Goal: Information Seeking & Learning: Learn about a topic

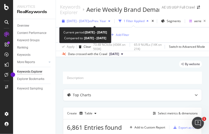
click at [89, 21] on span "[DATE] - [DATE]" at bounding box center [78, 21] width 22 height 4
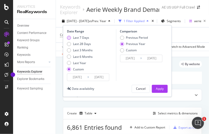
click at [82, 37] on div "Last 7 Days" at bounding box center [81, 37] width 16 height 4
type input "[DATE]"
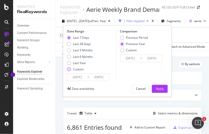
click at [78, 67] on div "Custom" at bounding box center [78, 69] width 11 height 4
type input "[DATE]"
click at [80, 76] on input "[DATE]" at bounding box center [77, 77] width 20 height 7
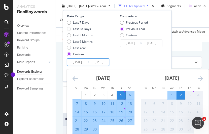
scroll to position [33, 0]
click at [118, 119] on div "26" at bounding box center [121, 120] width 9 height 5
type input "[DATE]"
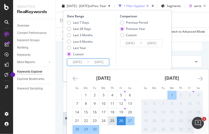
click at [113, 119] on div "25" at bounding box center [112, 120] width 9 height 5
type input "[DATE]"
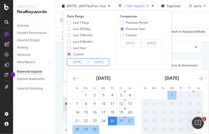
scroll to position [48, 0]
click at [173, 97] on div "1" at bounding box center [172, 95] width 9 height 5
type input "[DATE]"
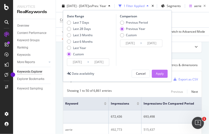
click at [158, 72] on div "Apply" at bounding box center [160, 74] width 8 height 4
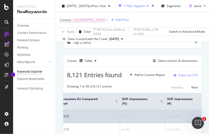
scroll to position [0, 109]
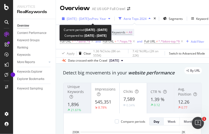
click at [89, 19] on span "2024 Apr. 8th - Apr. 14th" at bounding box center [78, 19] width 22 height 4
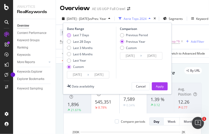
click at [76, 35] on div "Last 7 Days" at bounding box center [81, 35] width 16 height 4
type input "[DATE]"
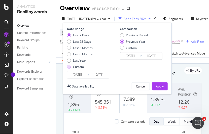
click at [81, 68] on div "Custom" at bounding box center [78, 67] width 11 height 4
type input "[DATE]"
click at [83, 76] on input "[DATE]" at bounding box center [77, 74] width 20 height 7
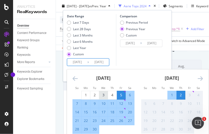
scroll to position [24, 0]
click at [115, 119] on div "25" at bounding box center [112, 120] width 9 height 5
type input "[DATE]"
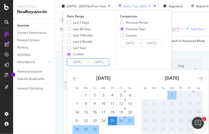
click at [172, 95] on div "1" at bounding box center [172, 95] width 9 height 5
type input "[DATE]"
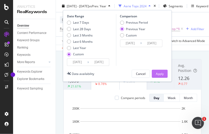
click at [153, 72] on button "Apply" at bounding box center [160, 74] width 16 height 8
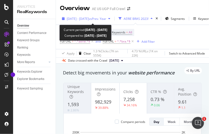
click at [98, 16] on div "2024 Apr. 8th - Apr. 14th vs Prev. Year" at bounding box center [86, 19] width 52 height 8
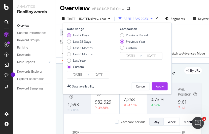
click at [79, 34] on div "Last 7 Days" at bounding box center [81, 35] width 16 height 4
type input "[DATE]"
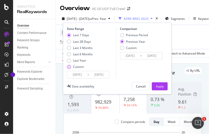
click at [76, 67] on div "Custom" at bounding box center [78, 67] width 11 height 4
type input "[DATE]"
click at [81, 75] on input "[DATE]" at bounding box center [77, 74] width 20 height 7
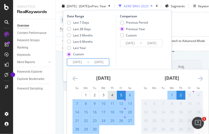
scroll to position [23, 0]
click at [111, 120] on div "25" at bounding box center [112, 120] width 9 height 5
type input "[DATE]"
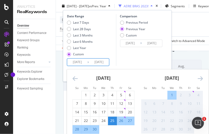
click at [173, 93] on div "1" at bounding box center [172, 95] width 9 height 5
type input "[DATE]"
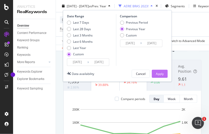
click at [161, 74] on div "Apply" at bounding box center [160, 74] width 8 height 4
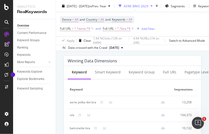
scroll to position [510, 0]
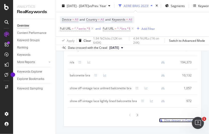
click at [174, 123] on span "Dive deeper in Explorer" at bounding box center [180, 120] width 33 height 4
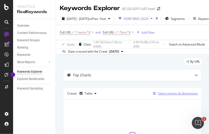
click at [160, 93] on div "Select metrics & dimensions" at bounding box center [178, 93] width 40 height 4
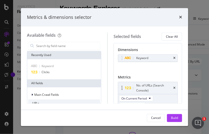
click at [173, 92] on div "No. of URLs (Search Console)" at bounding box center [147, 88] width 59 height 12
click at [173, 90] on icon "times" at bounding box center [174, 88] width 2 height 3
click at [171, 89] on div "Impressions" at bounding box center [147, 85] width 59 height 7
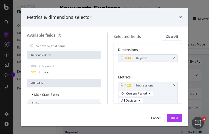
click at [172, 89] on div "Impressions" at bounding box center [147, 85] width 59 height 7
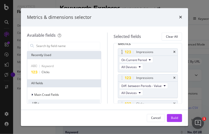
scroll to position [34, 0]
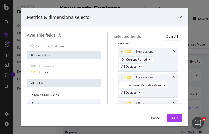
click at [172, 54] on div "Impressions" at bounding box center [147, 51] width 59 height 7
click at [173, 53] on icon "times" at bounding box center [174, 51] width 2 height 3
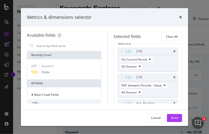
click at [173, 53] on icon "times" at bounding box center [174, 51] width 2 height 3
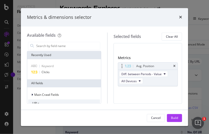
drag, startPoint x: 171, startPoint y: 54, endPoint x: 171, endPoint y: 64, distance: 9.6
click at [171, 64] on div "Dimensions Keyword You can use this field as a dimension Metrics Avg. Position …" at bounding box center [148, 62] width 60 height 69
click at [171, 64] on div "Avg. Position" at bounding box center [147, 66] width 59 height 7
click at [173, 68] on icon "times" at bounding box center [174, 66] width 2 height 3
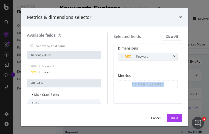
scroll to position [5, 0]
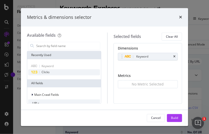
click at [49, 71] on span "Clicks" at bounding box center [46, 72] width 8 height 4
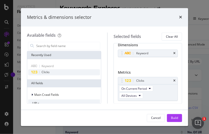
scroll to position [22, 0]
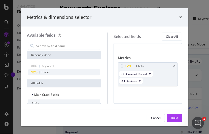
click at [49, 71] on span "Clicks" at bounding box center [46, 72] width 8 height 4
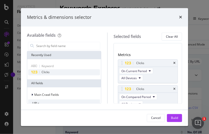
scroll to position [34, 0]
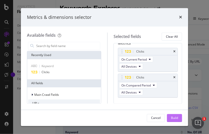
click at [178, 117] on button "Build" at bounding box center [174, 118] width 15 height 8
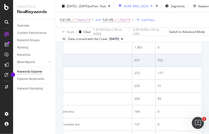
scroll to position [0, 54]
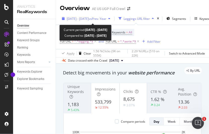
click at [89, 17] on span "2024 Apr. 8th - Apr. 14th" at bounding box center [78, 19] width 22 height 4
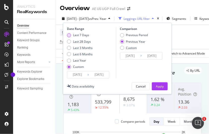
click at [83, 35] on div "Last 7 Days" at bounding box center [81, 35] width 16 height 4
type input "[DATE]"
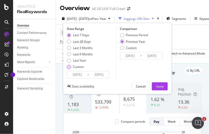
click at [79, 68] on div "Custom" at bounding box center [78, 67] width 11 height 4
type input "[DATE]"
click at [82, 77] on input "[DATE]" at bounding box center [77, 74] width 20 height 7
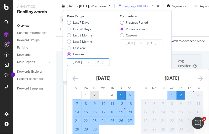
scroll to position [28, 0]
click at [112, 119] on div "25" at bounding box center [112, 120] width 9 height 5
type input "[DATE]"
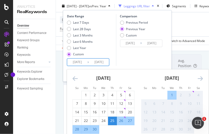
click at [170, 95] on div "1" at bounding box center [172, 95] width 9 height 5
type input "[DATE]"
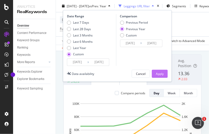
click at [164, 73] on button "Apply" at bounding box center [160, 74] width 16 height 8
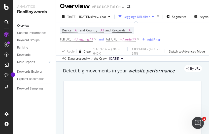
scroll to position [30, 0]
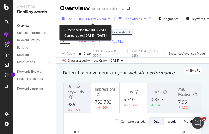
click at [89, 19] on span "[DATE] - [DATE]" at bounding box center [78, 19] width 22 height 4
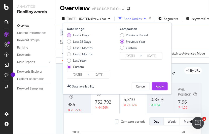
click at [83, 34] on div "Last 7 Days" at bounding box center [81, 35] width 16 height 4
type input "[DATE]"
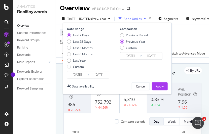
click at [79, 64] on div "Last 7 Days Last 28 Days Last 3 Months Last 6 Months Last Year Custom" at bounding box center [80, 52] width 26 height 38
click at [80, 67] on div "Custom" at bounding box center [78, 67] width 11 height 4
type input "[DATE]"
click at [82, 75] on input "[DATE]" at bounding box center [77, 74] width 20 height 7
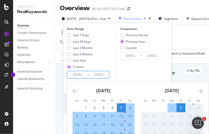
scroll to position [9, 0]
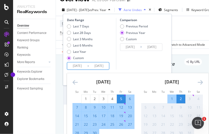
click at [113, 121] on div "25" at bounding box center [112, 124] width 9 height 8
type input "[DATE]"
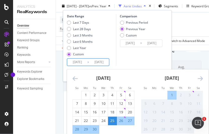
scroll to position [23, 0]
click at [172, 93] on div "1" at bounding box center [172, 95] width 9 height 5
type input "2025/10/01"
type input "2024/10/02"
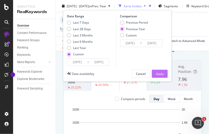
click at [161, 73] on div "Apply" at bounding box center [160, 74] width 8 height 4
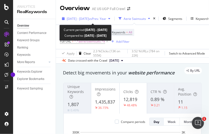
click at [106, 18] on span "vs Prev. Year" at bounding box center [97, 19] width 17 height 4
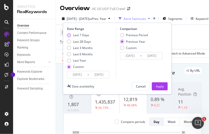
click at [86, 36] on div "Last 7 Days" at bounding box center [81, 35] width 16 height 4
type input "[DATE]"
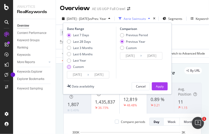
click at [78, 66] on div "Custom" at bounding box center [78, 67] width 11 height 4
type input "[DATE]"
click at [82, 75] on input "[DATE]" at bounding box center [77, 74] width 20 height 7
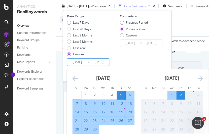
scroll to position [24, 0]
click at [113, 119] on div "25" at bounding box center [112, 120] width 9 height 5
type input "[DATE]"
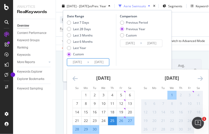
click at [172, 94] on div "1" at bounding box center [172, 95] width 9 height 5
type input "2025/10/01"
type input "2024/10/02"
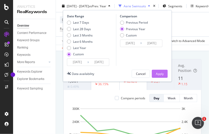
click at [163, 72] on button "Apply" at bounding box center [160, 74] width 16 height 8
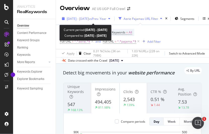
click at [89, 19] on span "[DATE] - [DATE]" at bounding box center [78, 19] width 22 height 4
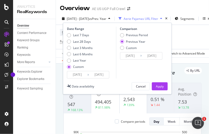
click at [74, 30] on div "Date Range" at bounding box center [91, 29] width 48 height 4
click at [78, 34] on div "Last 7 Days" at bounding box center [81, 35] width 16 height 4
type input "[DATE]"
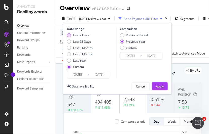
type input "[DATE]"
click at [81, 68] on div "Custom" at bounding box center [78, 67] width 11 height 4
type input "[DATE]"
click at [84, 76] on input "[DATE]" at bounding box center [77, 74] width 20 height 7
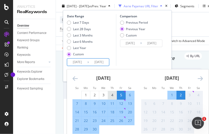
scroll to position [15, 0]
click at [114, 123] on div "25" at bounding box center [112, 120] width 9 height 5
type input "[DATE]"
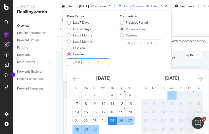
click at [177, 94] on div "2" at bounding box center [180, 95] width 9 height 5
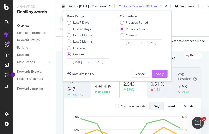
click at [159, 71] on div "Apply" at bounding box center [160, 74] width 8 height 8
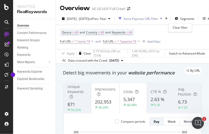
click at [168, 17] on div "times" at bounding box center [166, 18] width 4 height 5
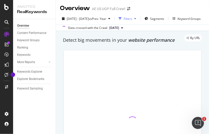
click at [132, 19] on div "Filters" at bounding box center [128, 19] width 9 height 4
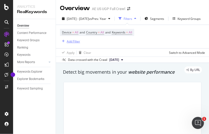
click at [67, 41] on div "Add Filter" at bounding box center [73, 41] width 13 height 4
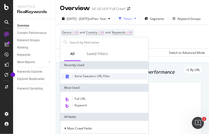
click at [97, 78] on div "Aerie Sweaters URL Filter" at bounding box center [104, 76] width 86 height 7
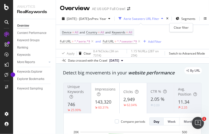
drag, startPoint x: 181, startPoint y: 17, endPoint x: 151, endPoint y: 21, distance: 30.1
click at [168, 17] on icon "times" at bounding box center [167, 18] width 2 height 3
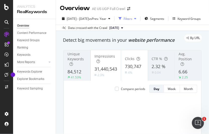
click at [138, 20] on div "button" at bounding box center [135, 18] width 6 height 3
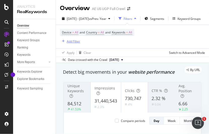
click at [71, 40] on div "Add Filter" at bounding box center [73, 41] width 13 height 4
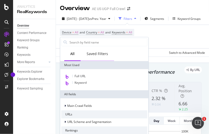
click at [96, 52] on div "Saved Filters" at bounding box center [97, 53] width 21 height 5
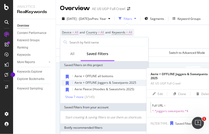
click at [98, 83] on span "Aerie + OFFLINE Joggers & Sweatpants 2025" at bounding box center [105, 82] width 62 height 4
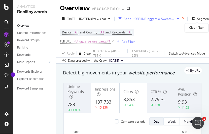
click at [184, 19] on icon "times" at bounding box center [183, 18] width 2 height 3
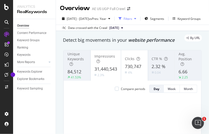
click at [132, 17] on div "Filters" at bounding box center [128, 19] width 9 height 4
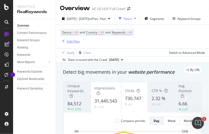
click at [72, 42] on div "Add Filter" at bounding box center [73, 41] width 13 height 4
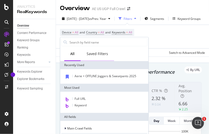
click at [96, 51] on div "Saved Filters" at bounding box center [97, 53] width 21 height 5
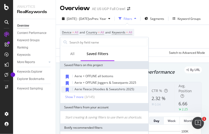
click at [98, 88] on span "Aerie Fleece (Hoodies & Sweatshirts 2025)" at bounding box center [104, 89] width 60 height 4
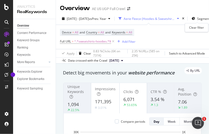
drag, startPoint x: 197, startPoint y: 19, endPoint x: 176, endPoint y: 28, distance: 22.7
click at [184, 19] on icon "times" at bounding box center [183, 18] width 2 height 3
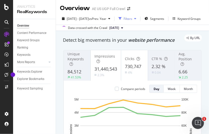
click at [132, 18] on div "Filters" at bounding box center [128, 19] width 9 height 4
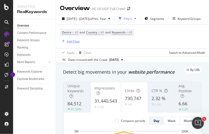
click at [67, 40] on div "Add Filter" at bounding box center [73, 41] width 13 height 4
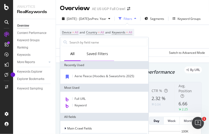
click at [98, 51] on div "Saved Filters" at bounding box center [96, 54] width 33 height 14
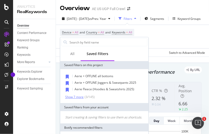
click at [79, 96] on div "Show 7 more" at bounding box center [74, 97] width 18 height 4
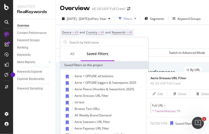
click at [79, 96] on span "Aerie Dresses URL Filter" at bounding box center [91, 96] width 34 height 4
